Goal: Information Seeking & Learning: Get advice/opinions

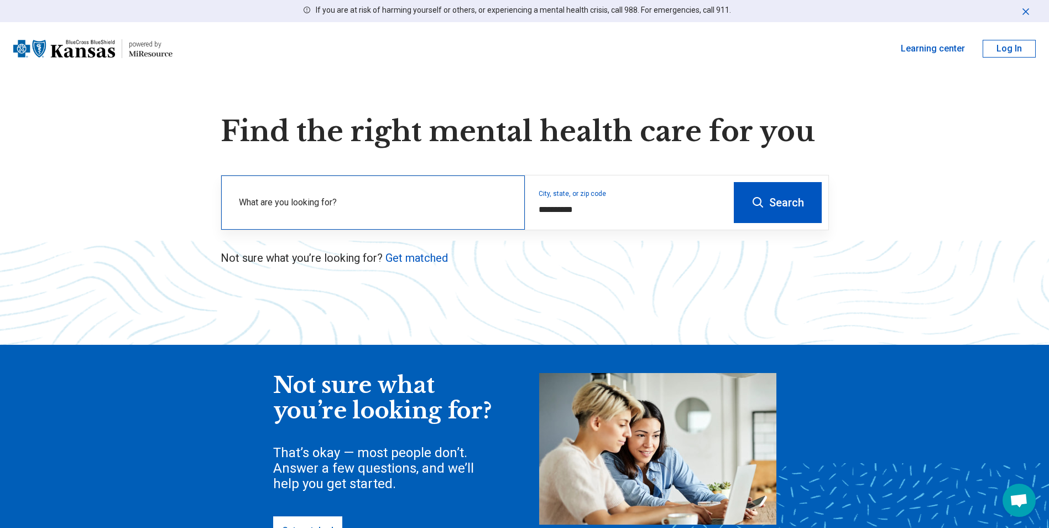
click at [378, 224] on div "What are you looking for?" at bounding box center [373, 202] width 304 height 54
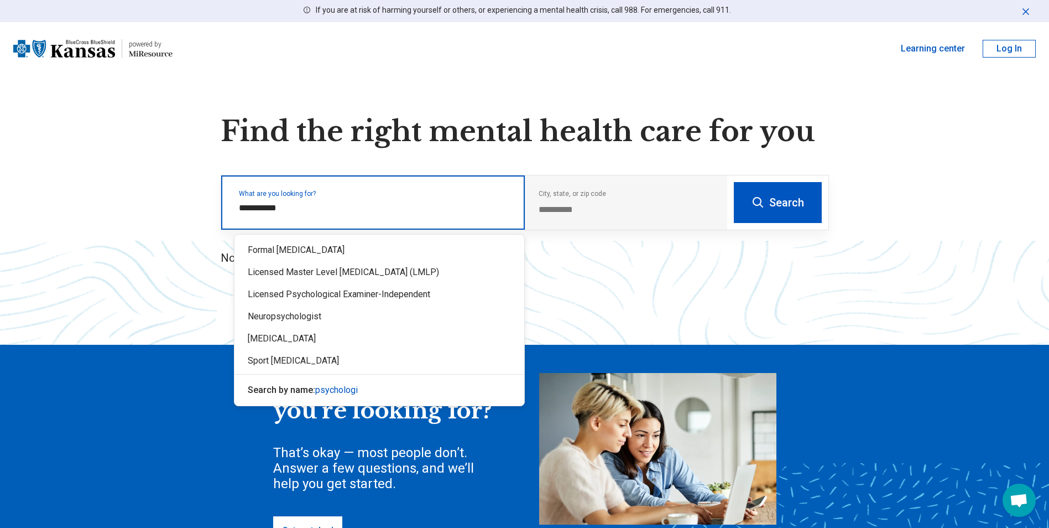
type input "**********"
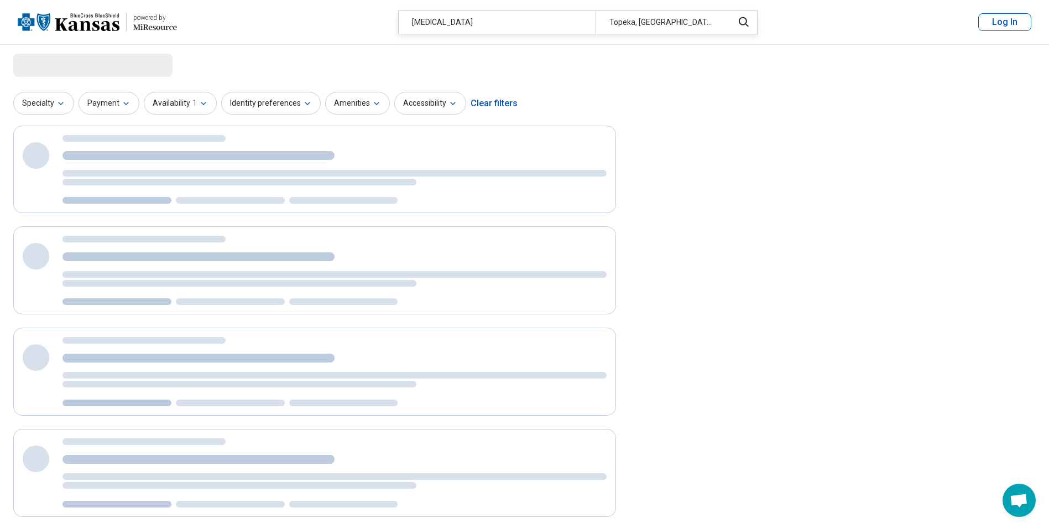
select select "***"
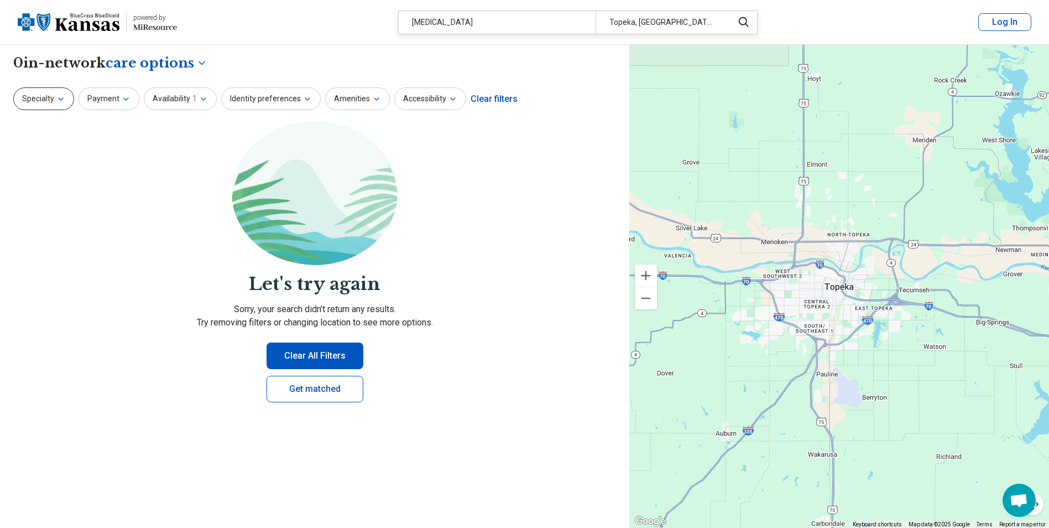
click at [66, 103] on button "Specialty" at bounding box center [43, 98] width 61 height 23
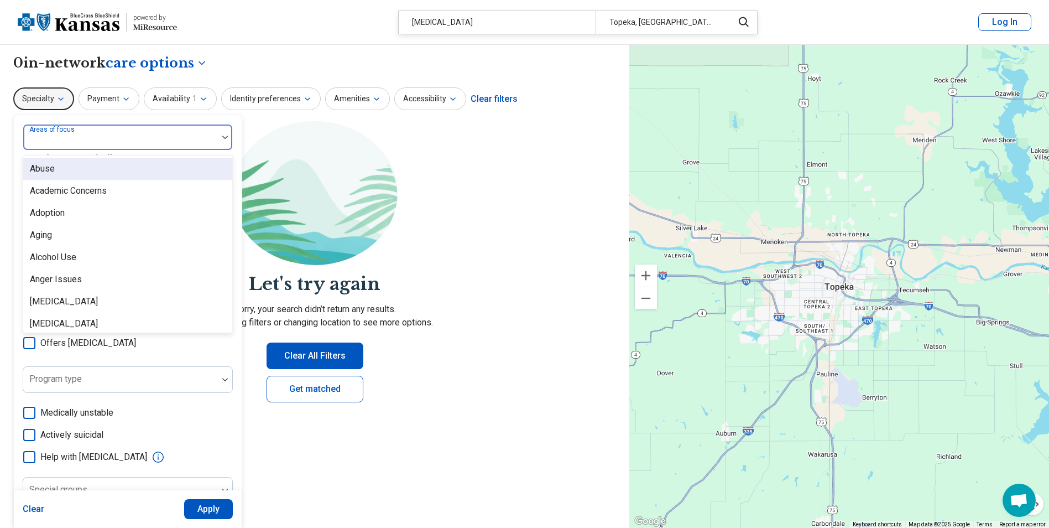
click at [170, 132] on div at bounding box center [120, 137] width 195 height 24
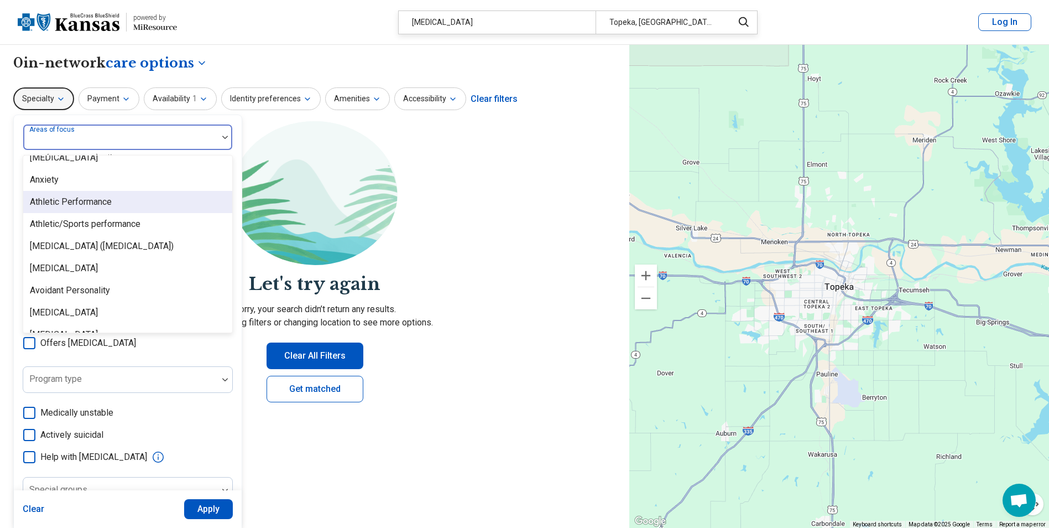
scroll to position [111, 0]
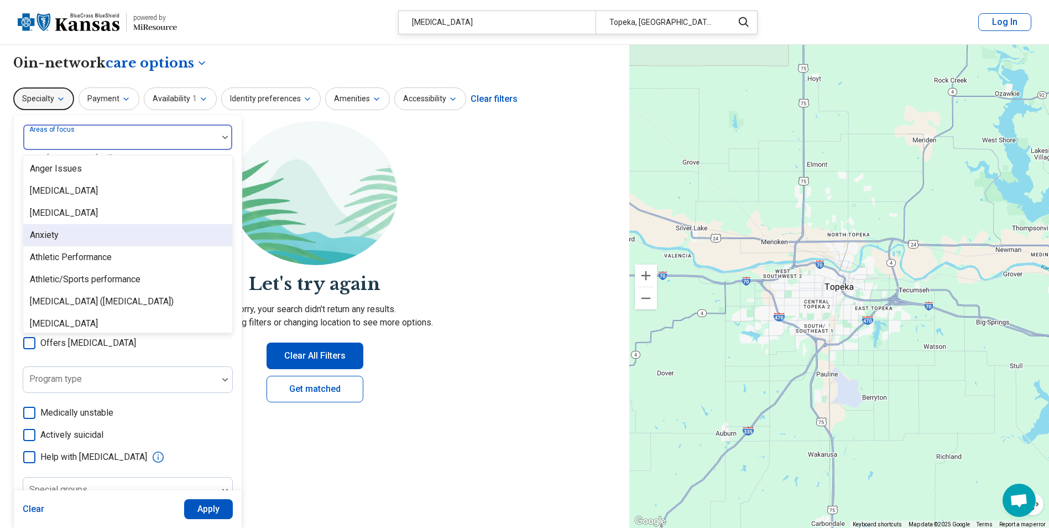
click at [103, 230] on div "Anxiety" at bounding box center [127, 235] width 209 height 22
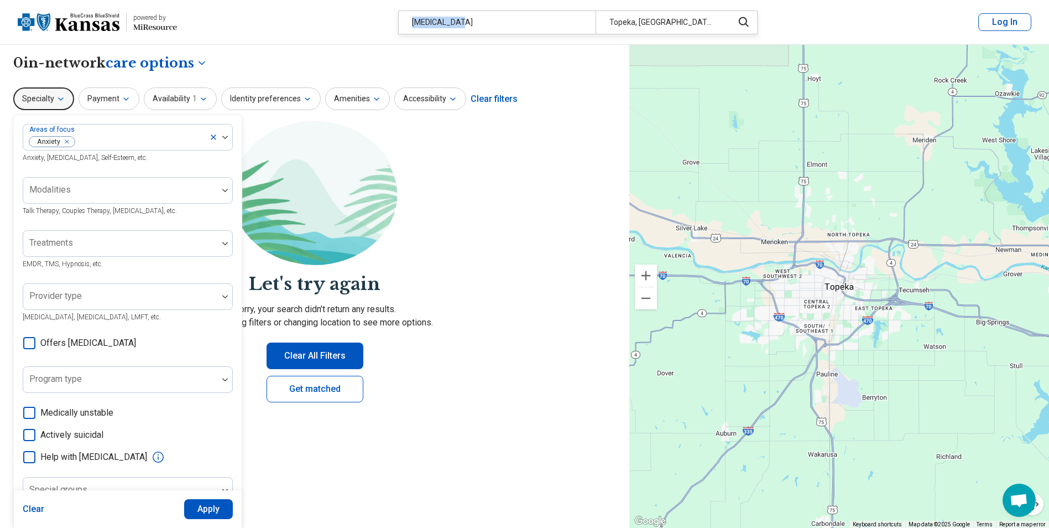
drag, startPoint x: 533, startPoint y: 17, endPoint x: 392, endPoint y: 20, distance: 140.6
click at [392, 20] on header "powered by Miresource logo psychologist Topeka, KS Log In" at bounding box center [524, 22] width 1049 height 45
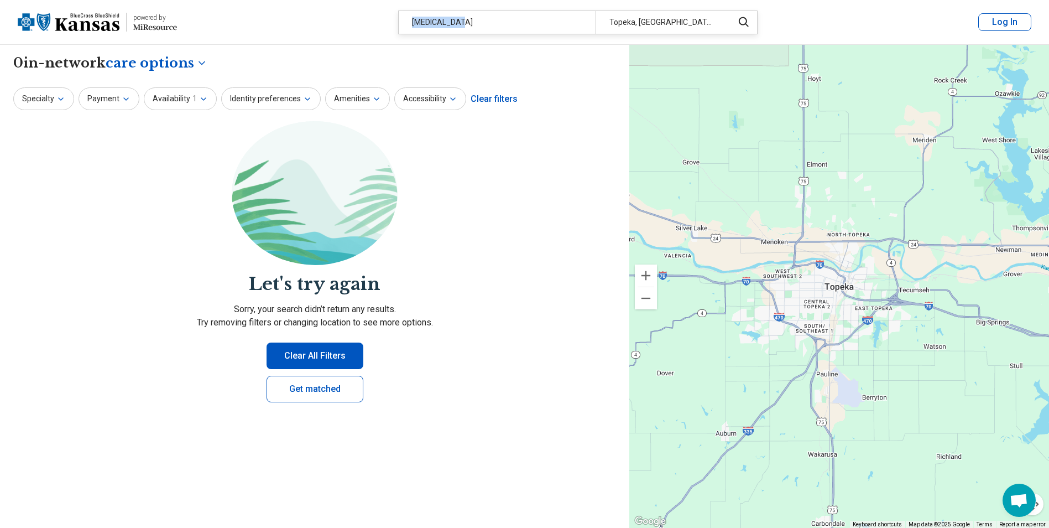
drag, startPoint x: 392, startPoint y: 20, endPoint x: 526, endPoint y: 22, distance: 133.3
click at [526, 22] on div "psychologist" at bounding box center [497, 22] width 197 height 23
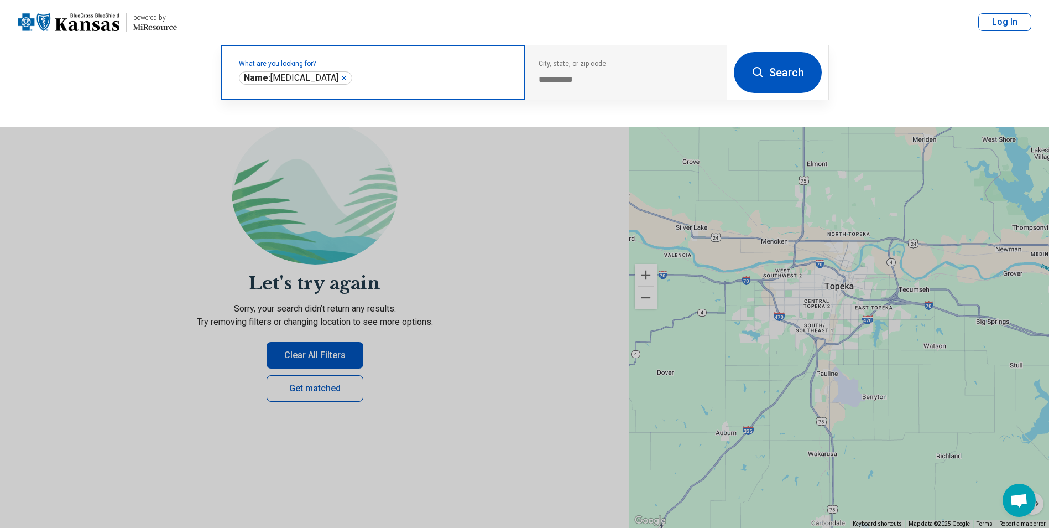
click at [331, 79] on div "**********" at bounding box center [295, 77] width 113 height 13
click at [341, 77] on icon "Remove" at bounding box center [344, 78] width 7 height 7
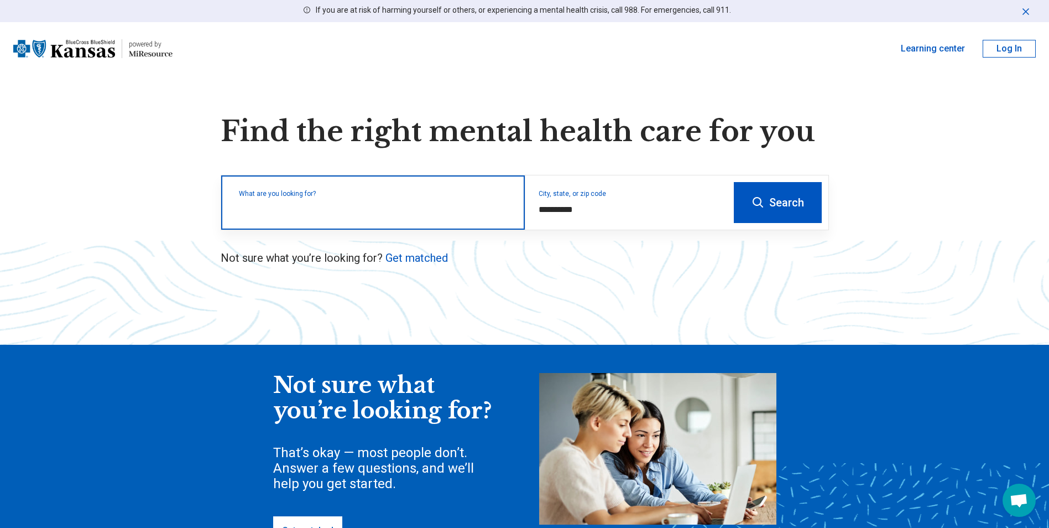
click at [489, 215] on div "What are you looking for?" at bounding box center [373, 202] width 304 height 54
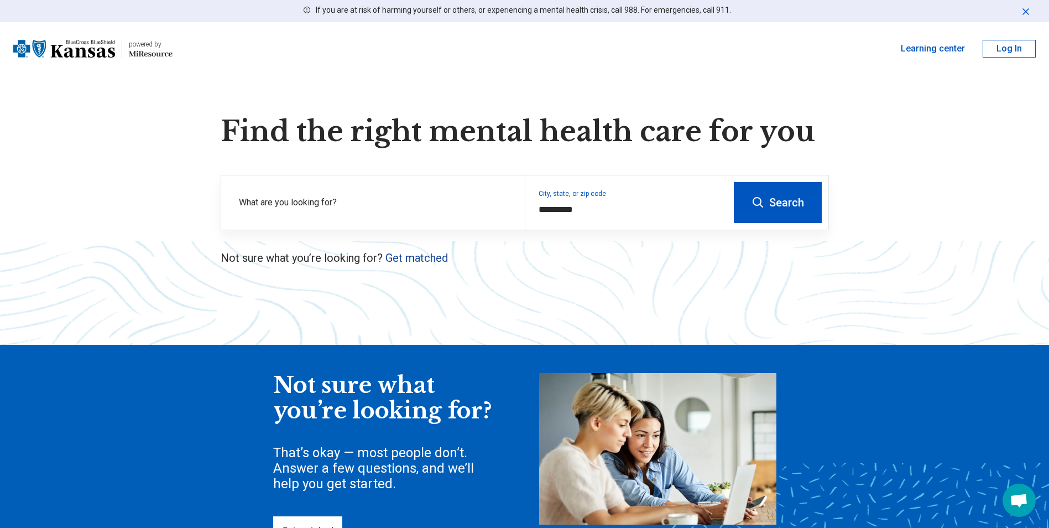
click at [423, 258] on link "Get matched" at bounding box center [417, 257] width 63 height 13
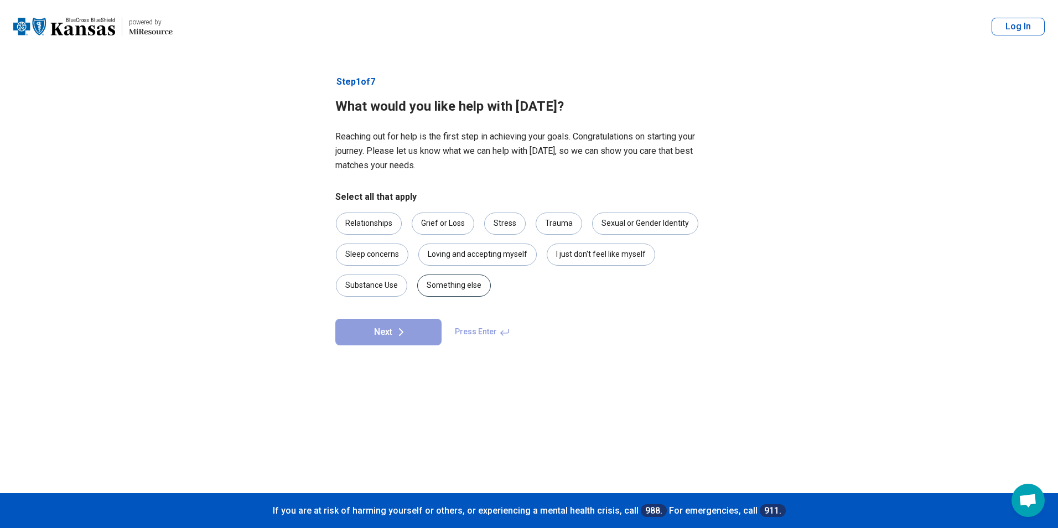
click at [477, 292] on div "Something else" at bounding box center [454, 285] width 74 height 22
click at [415, 334] on button "Next" at bounding box center [388, 332] width 106 height 27
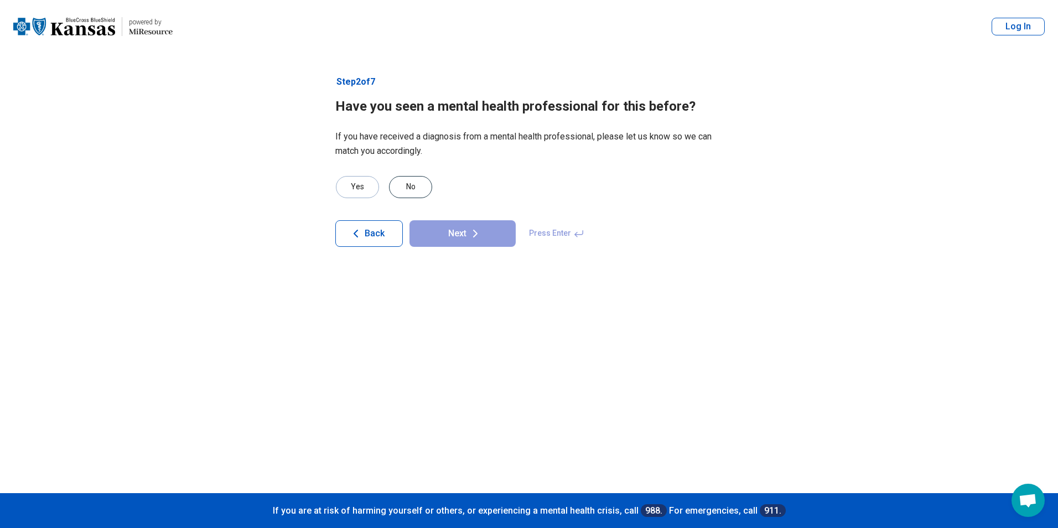
click at [407, 186] on div "No" at bounding box center [410, 187] width 43 height 22
click at [449, 235] on button "Next" at bounding box center [462, 233] width 106 height 27
click at [356, 183] on div "Yes" at bounding box center [357, 187] width 43 height 22
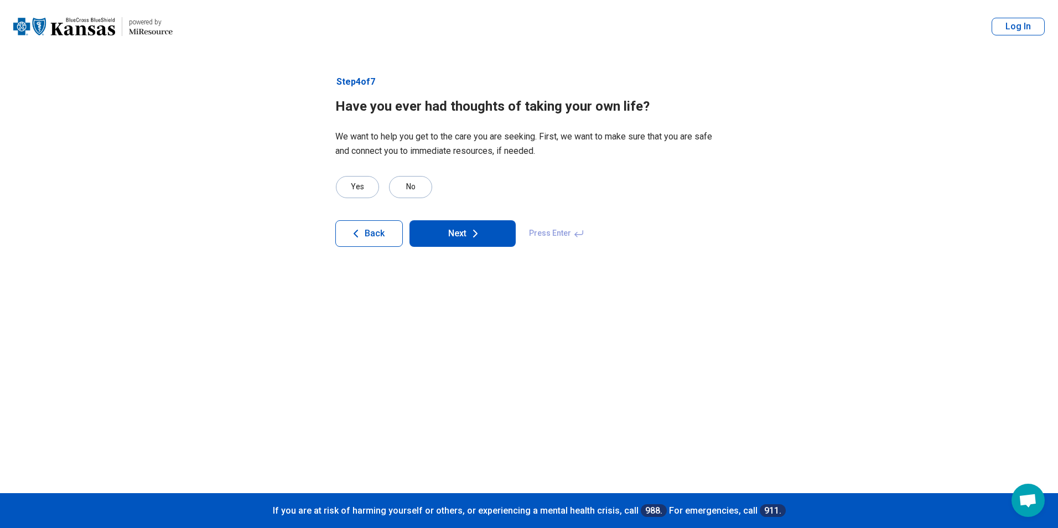
click at [455, 240] on button "Next" at bounding box center [462, 233] width 106 height 27
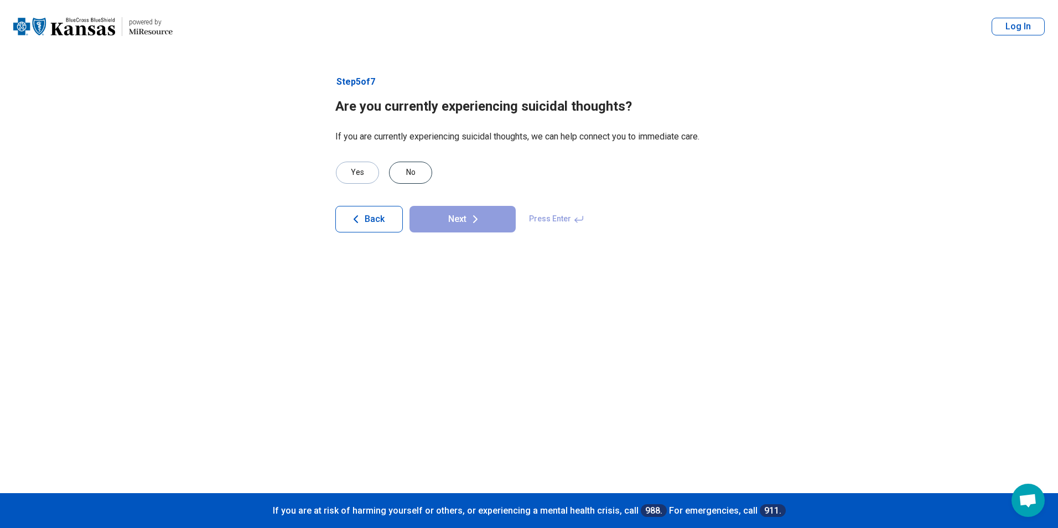
click at [413, 171] on div "No" at bounding box center [410, 173] width 43 height 22
click at [434, 212] on button "Next" at bounding box center [462, 219] width 106 height 27
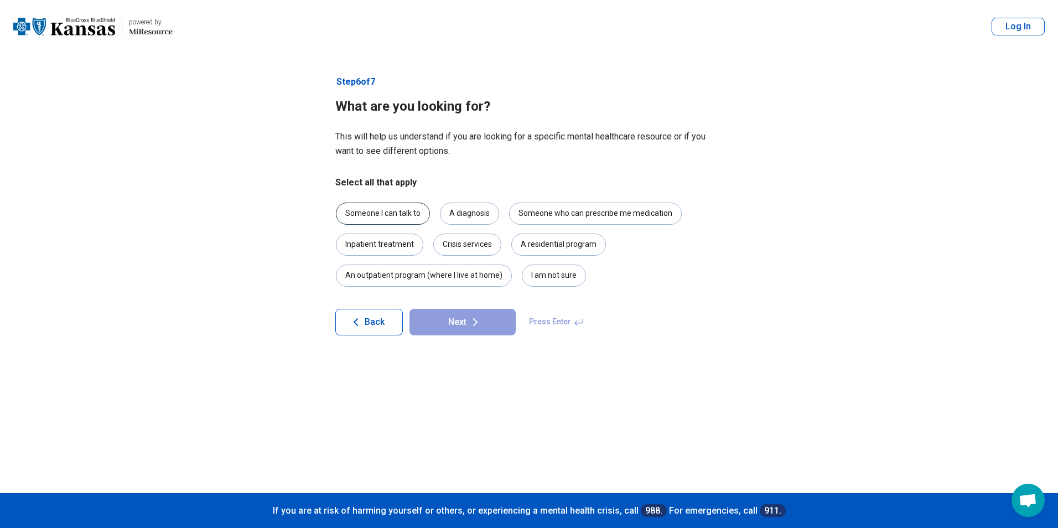
click at [383, 212] on div "Someone I can talk to" at bounding box center [383, 213] width 94 height 22
click at [545, 202] on div "Someone who can prescribe me medication" at bounding box center [595, 213] width 173 height 22
click at [478, 326] on icon at bounding box center [475, 321] width 13 height 13
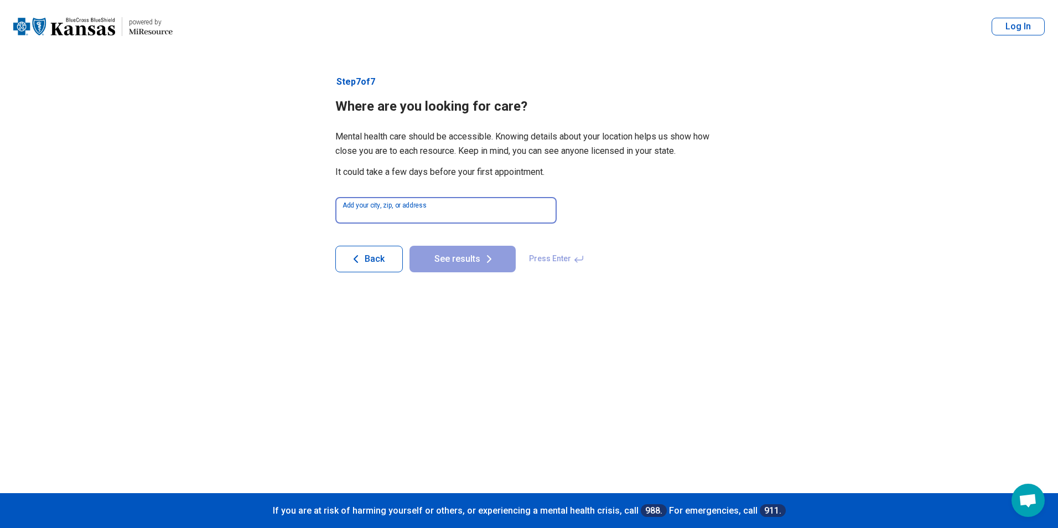
click at [447, 199] on input at bounding box center [445, 210] width 221 height 27
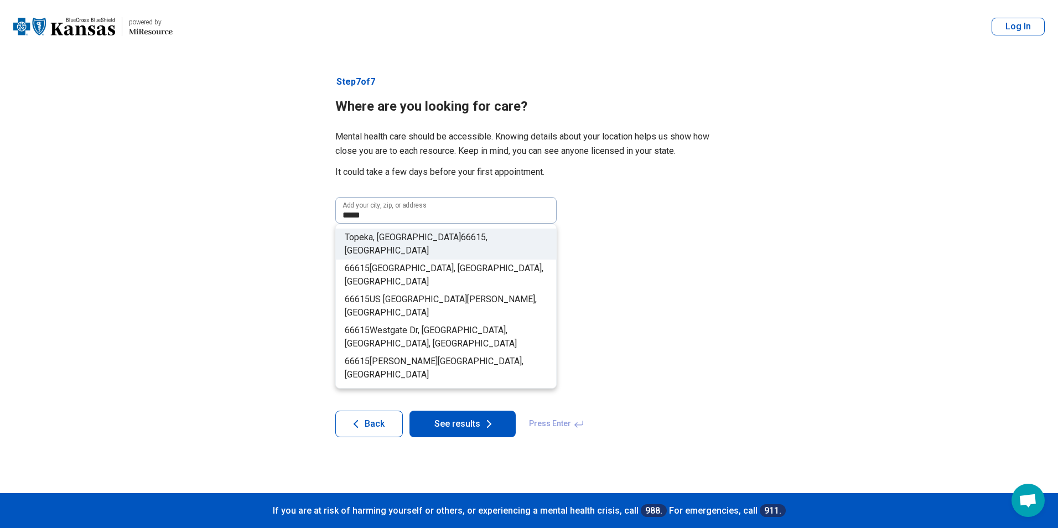
click at [387, 233] on span "Topeka, [GEOGRAPHIC_DATA]" at bounding box center [403, 237] width 116 height 11
type input "**********"
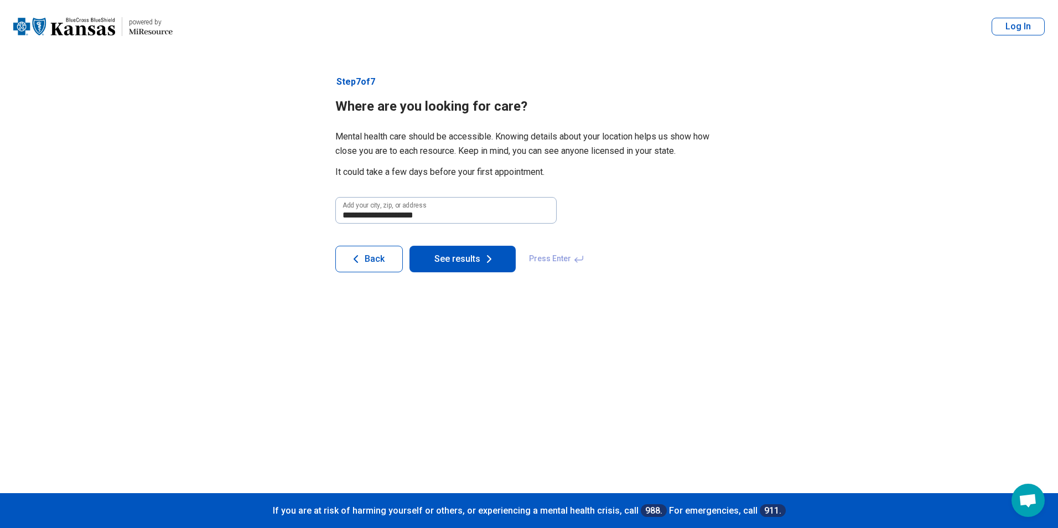
click at [446, 263] on button "See results" at bounding box center [462, 259] width 106 height 27
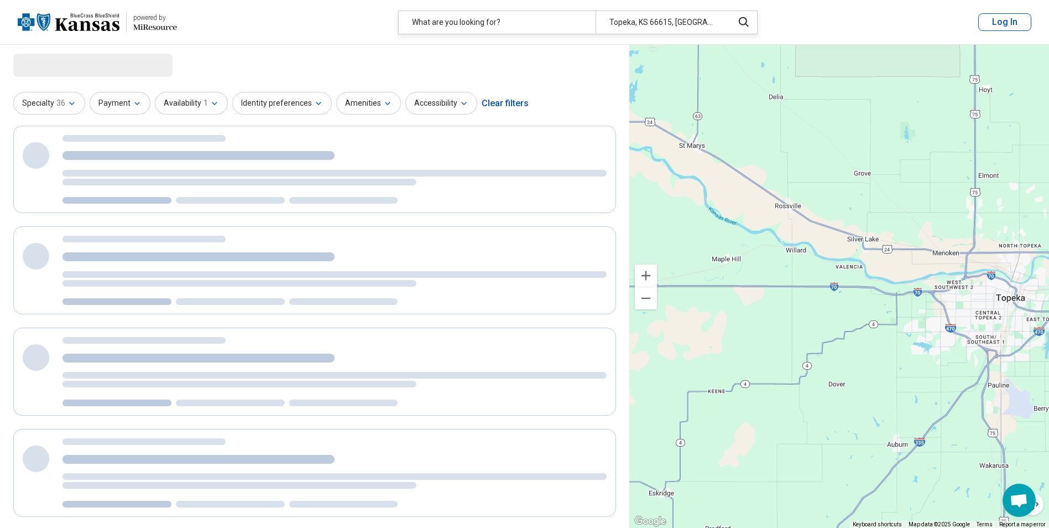
select select "***"
